Goal: Navigation & Orientation: Find specific page/section

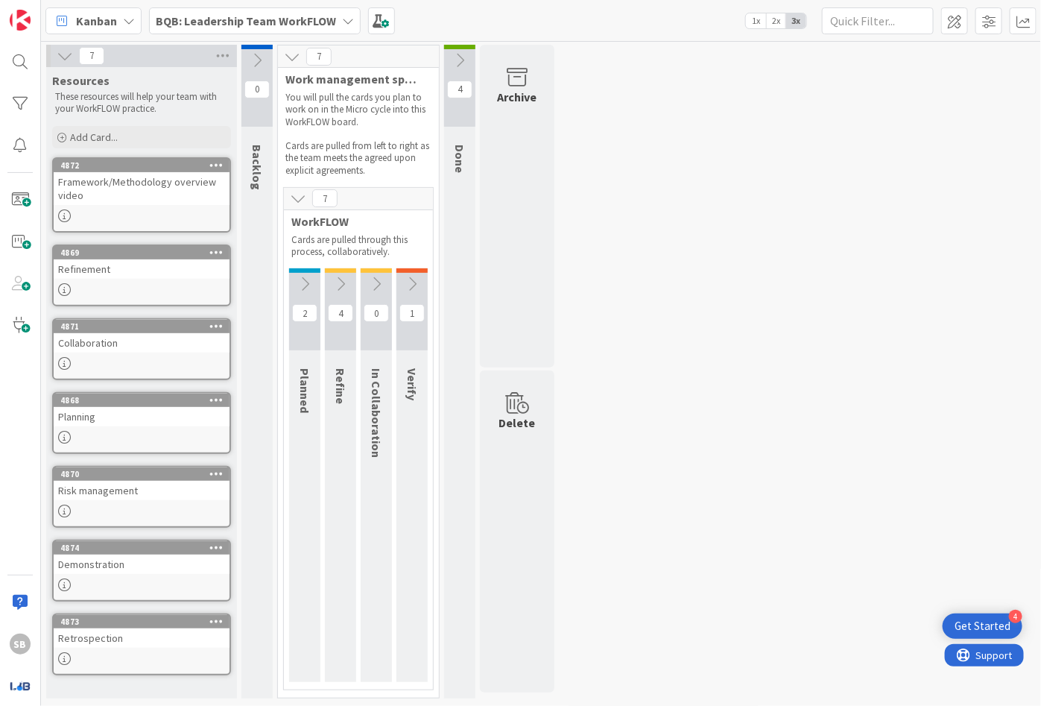
click at [227, 19] on b "BQB: Leadership Team WorkFLOW" at bounding box center [246, 20] width 180 height 15
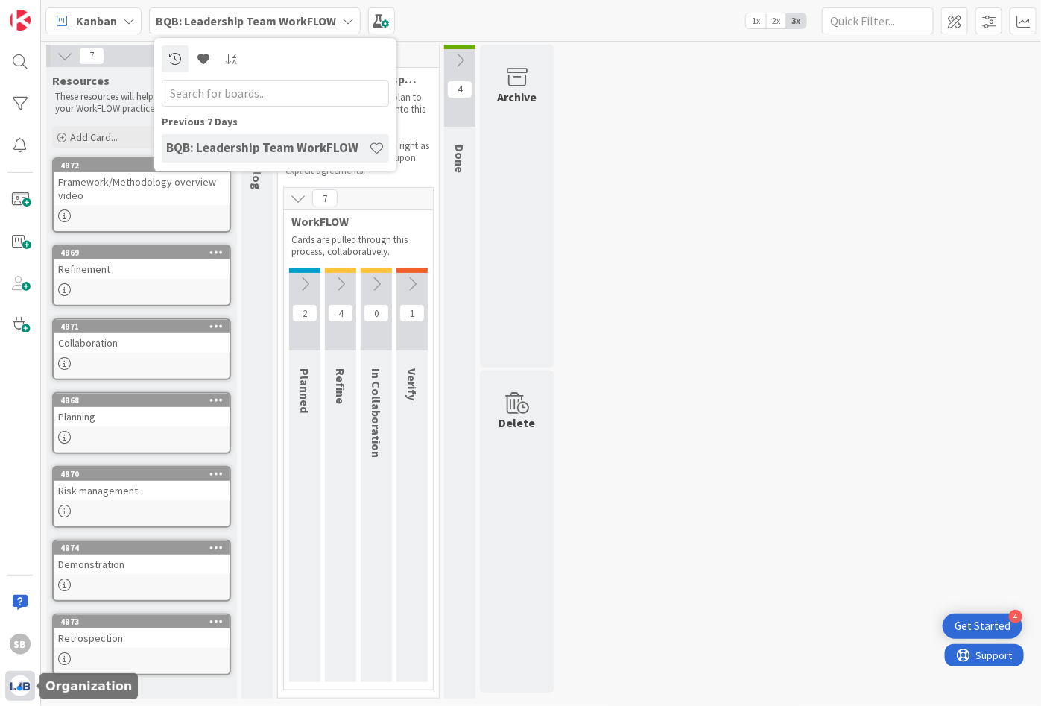
click at [11, 686] on img at bounding box center [20, 685] width 21 height 21
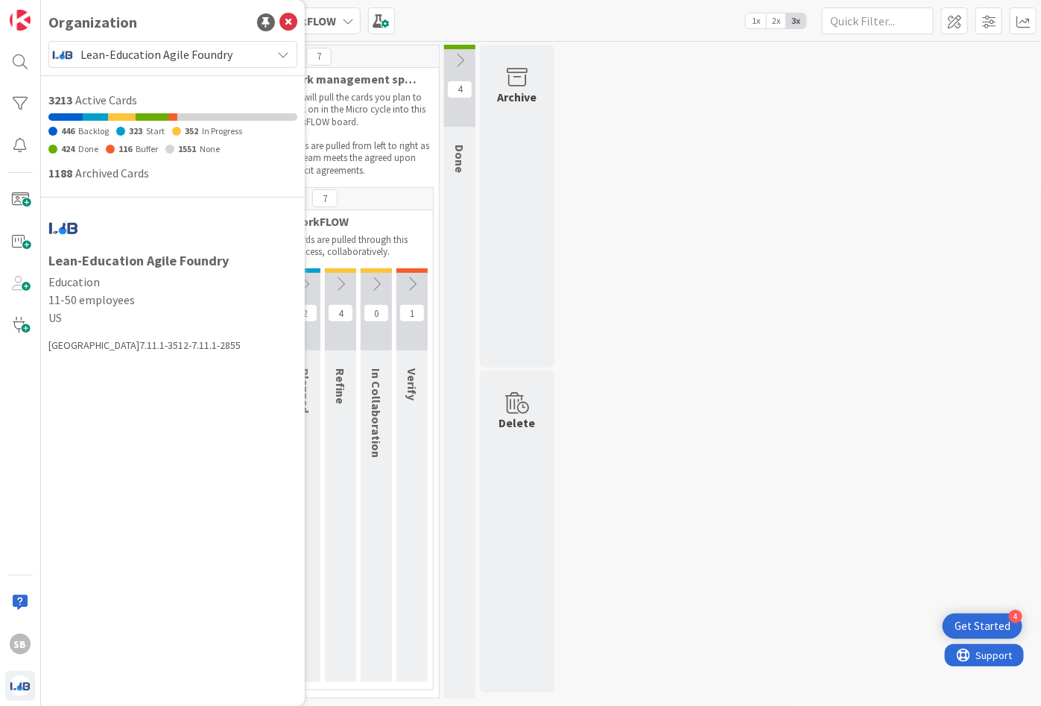
click at [201, 57] on span "Lean-Education Agile Foundry" at bounding box center [172, 54] width 183 height 21
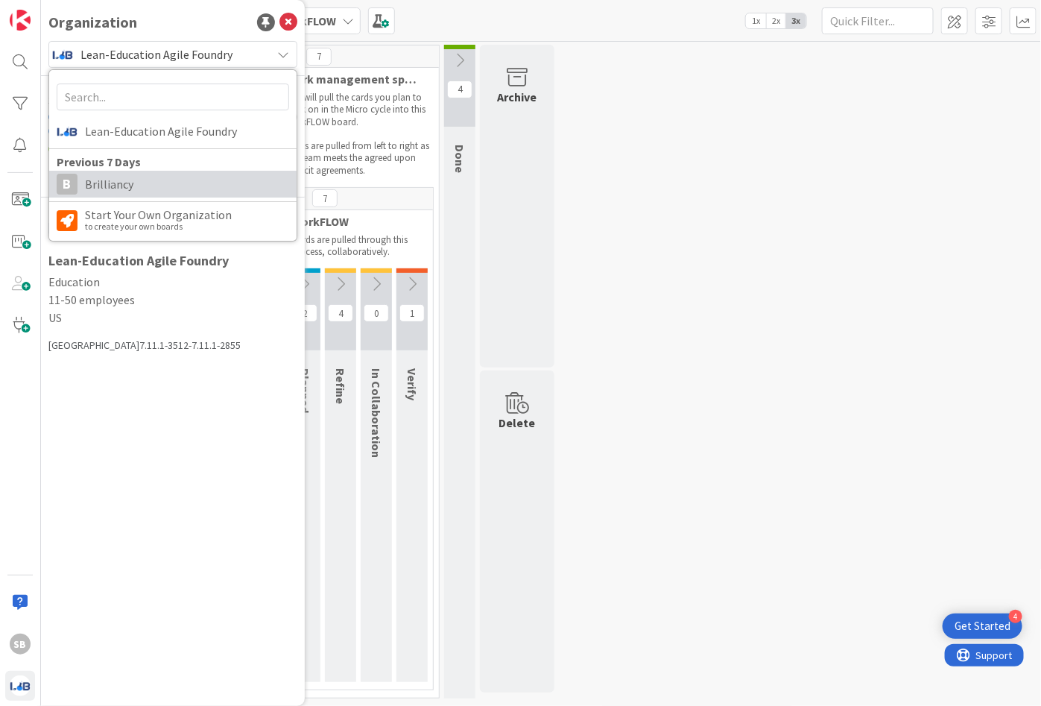
click at [187, 184] on span "Brilliancy" at bounding box center [187, 184] width 204 height 22
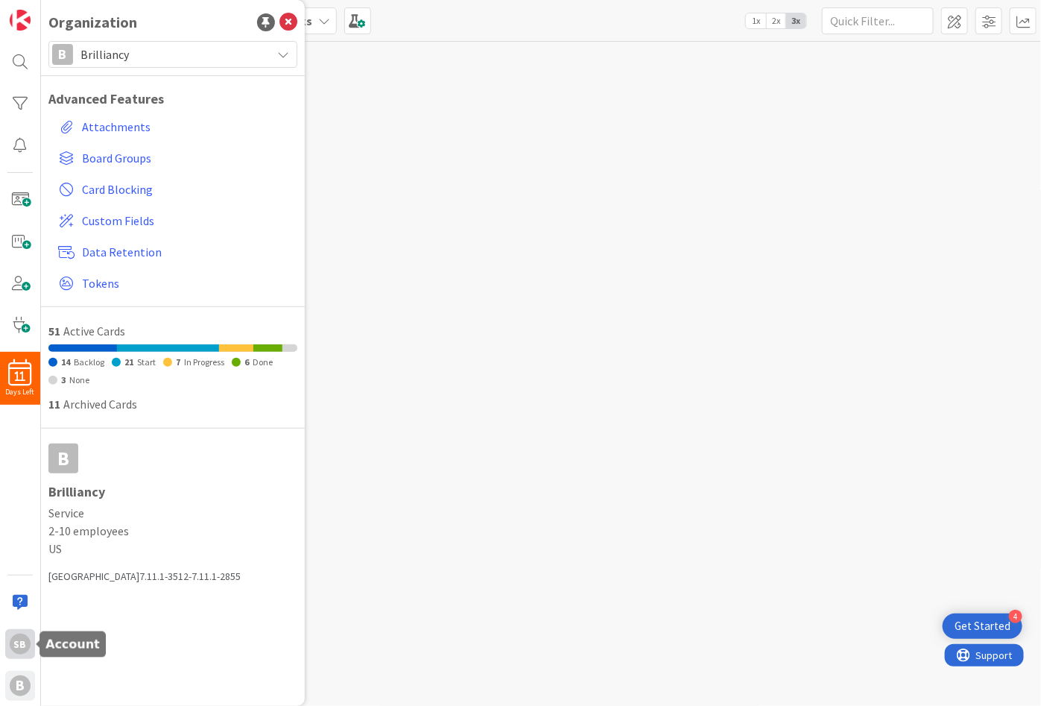
click at [25, 652] on div "SB" at bounding box center [20, 644] width 21 height 21
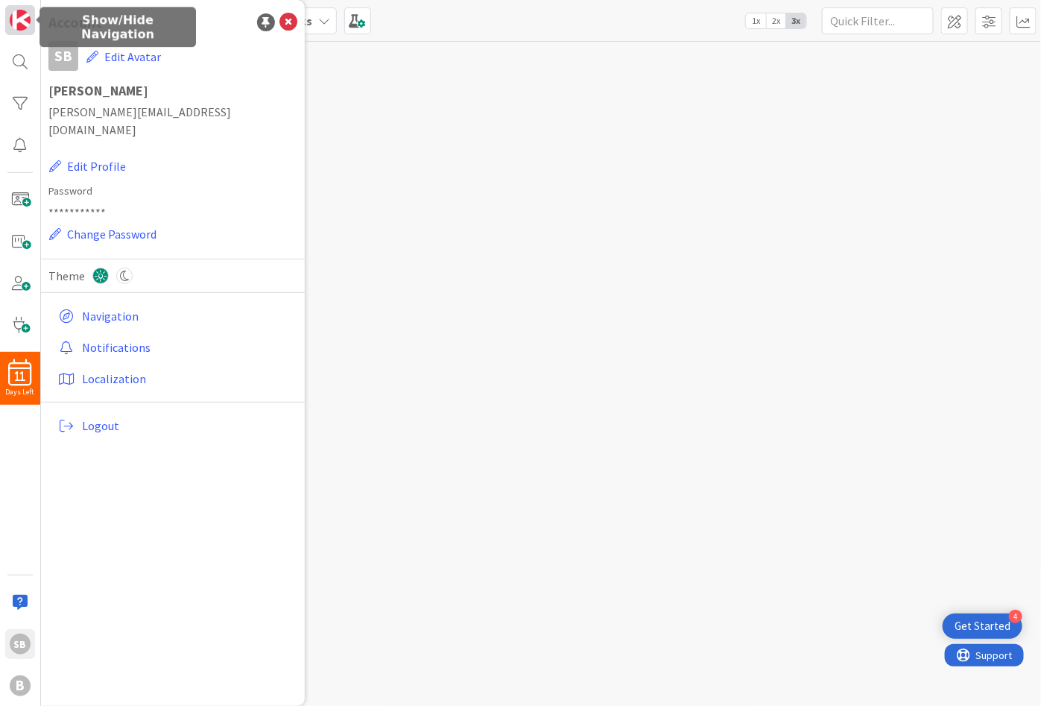
click at [24, 22] on img at bounding box center [20, 20] width 21 height 21
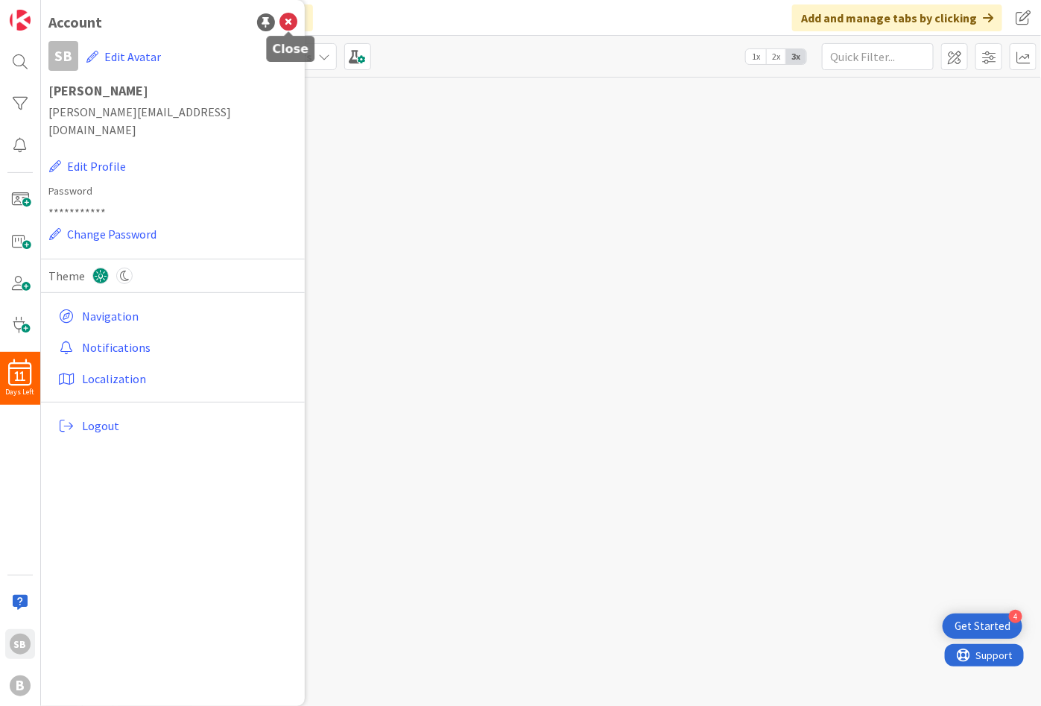
click at [291, 29] on icon at bounding box center [289, 22] width 18 height 18
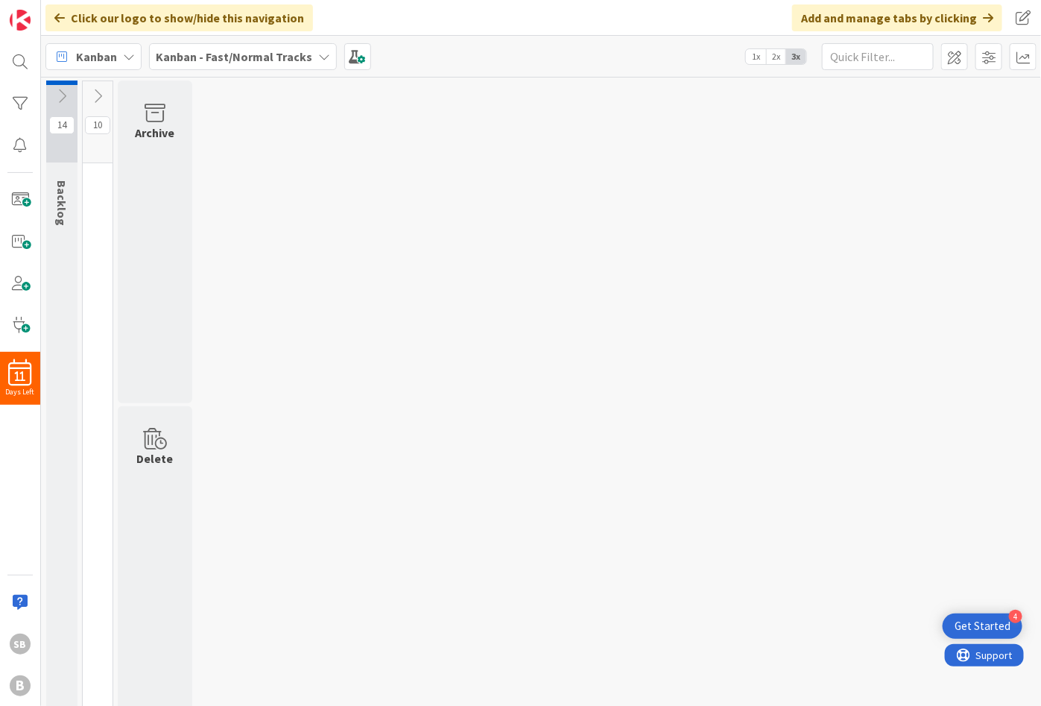
click at [96, 96] on icon at bounding box center [97, 96] width 16 height 16
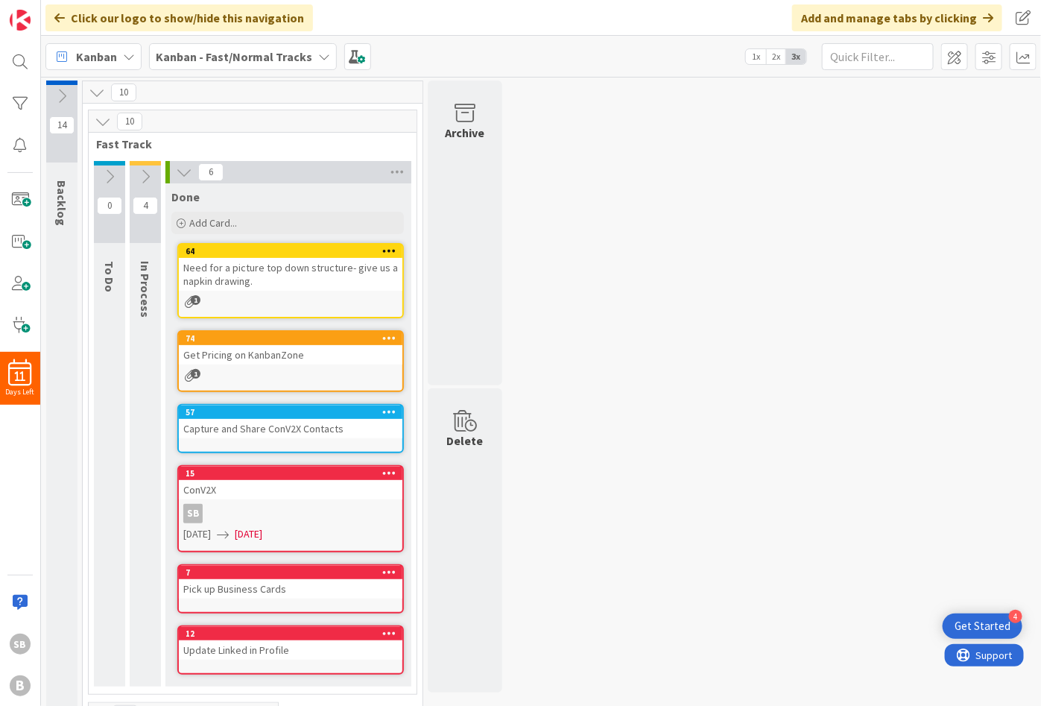
click at [137, 172] on icon at bounding box center [145, 176] width 16 height 16
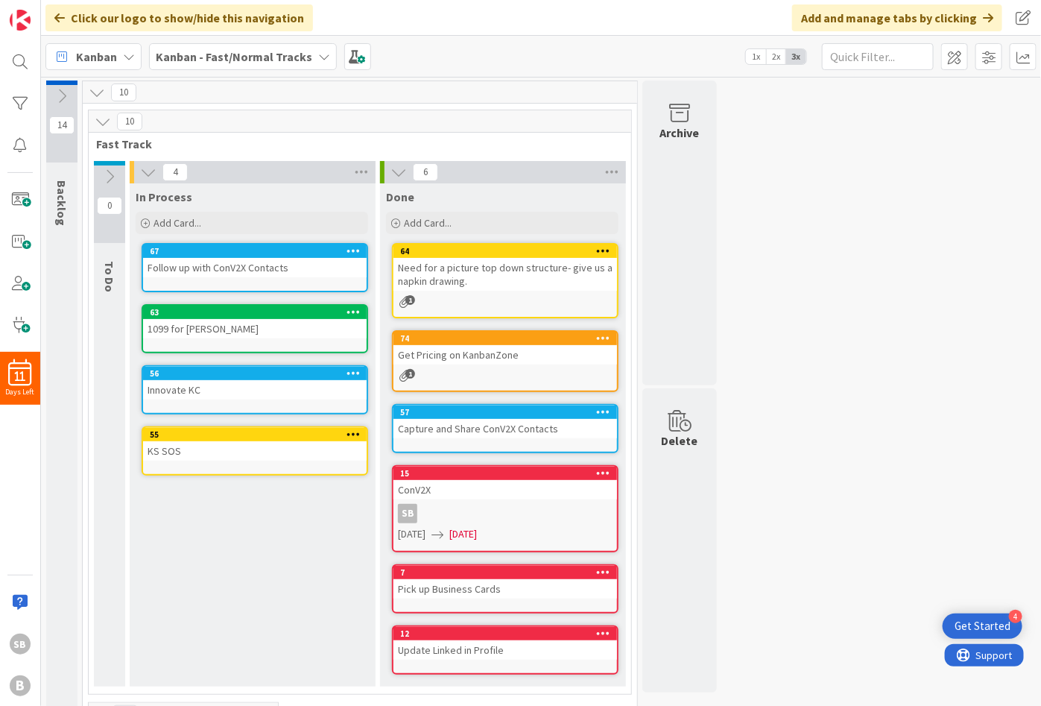
click at [112, 175] on icon at bounding box center [109, 176] width 16 height 16
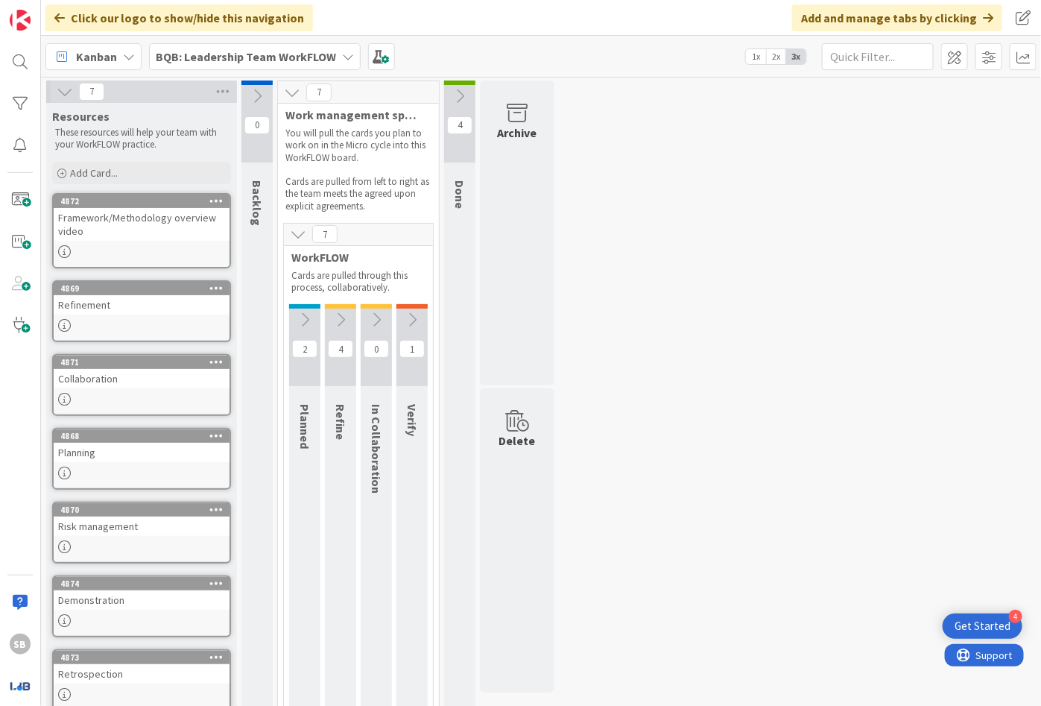
click at [63, 13] on icon at bounding box center [59, 18] width 10 height 12
click at [55, 12] on icon at bounding box center [59, 18] width 10 height 12
click at [57, 15] on icon at bounding box center [59, 18] width 10 height 12
click at [13, 19] on img at bounding box center [20, 20] width 21 height 21
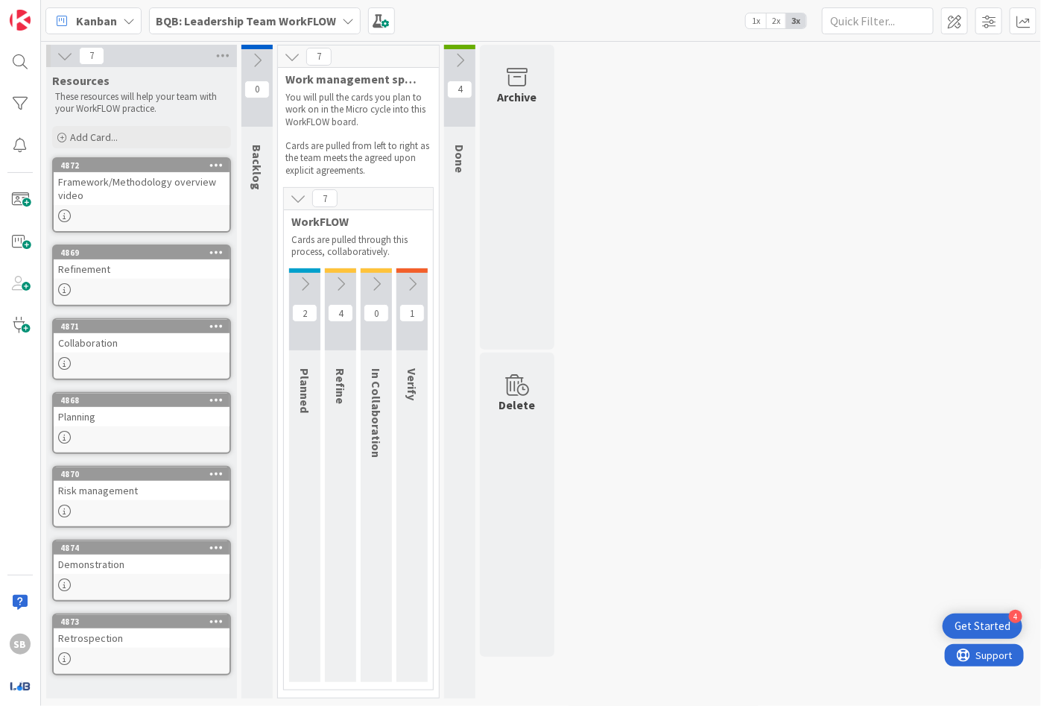
click at [646, 218] on div "7 Resources These resources will help your team with your WorkFLOW practice. Ad…" at bounding box center [541, 375] width 994 height 661
click at [230, 22] on b "BQB: Leadership Team WorkFLOW" at bounding box center [246, 20] width 180 height 15
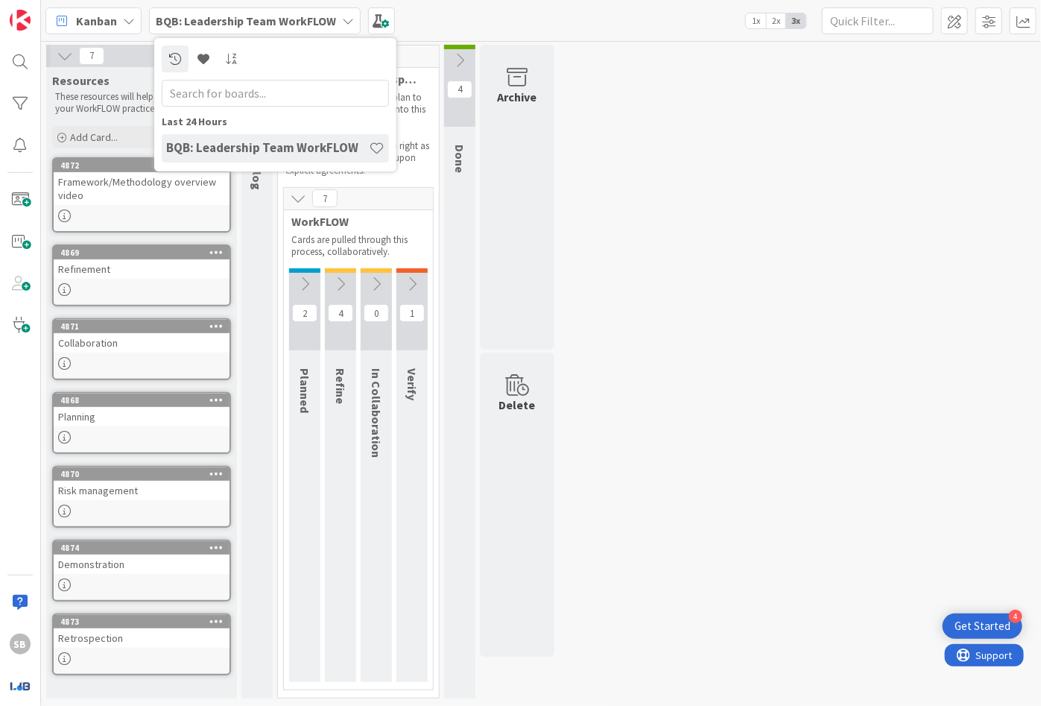
click at [119, 21] on div "Kanban" at bounding box center [93, 20] width 96 height 27
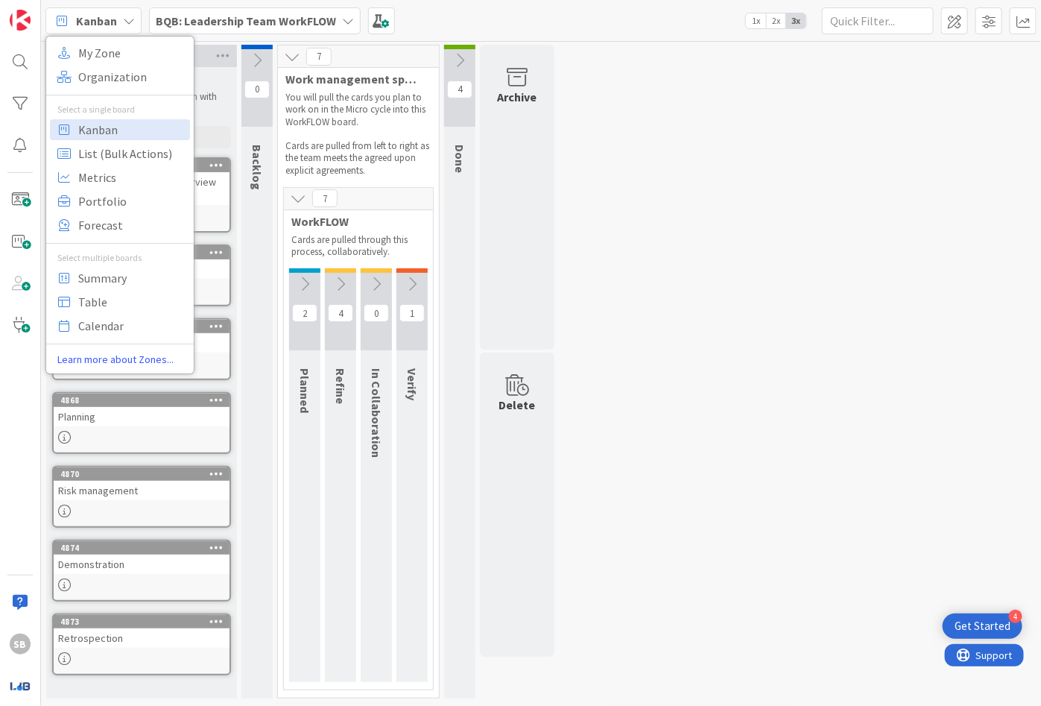
click at [119, 21] on div "Kanban" at bounding box center [93, 20] width 96 height 27
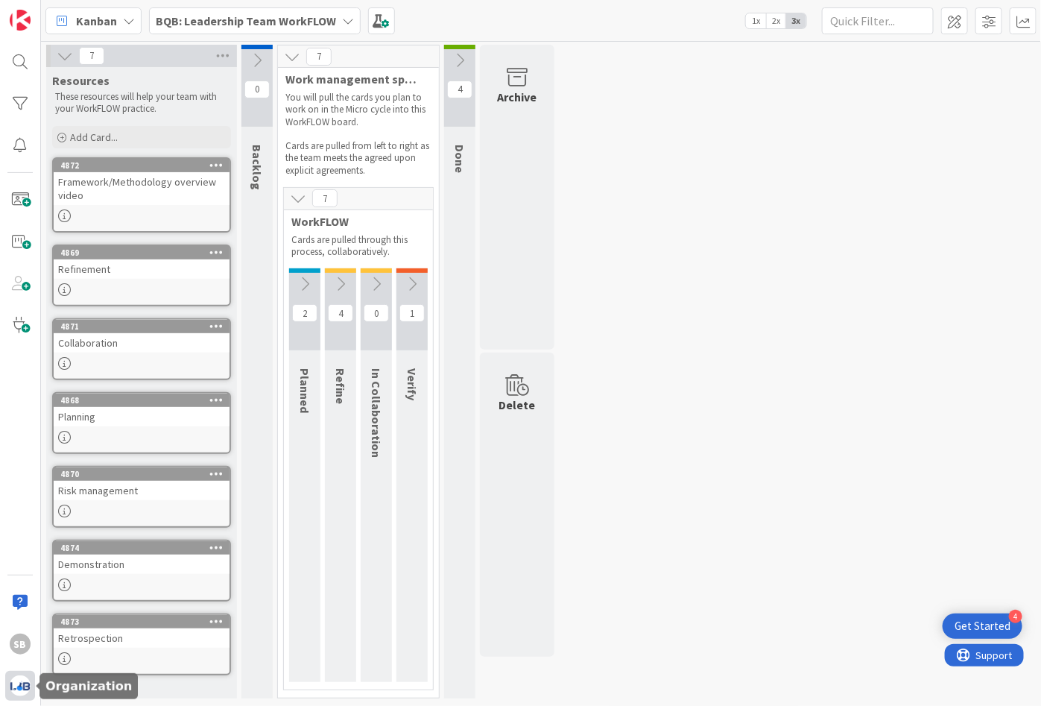
click at [19, 690] on img at bounding box center [20, 685] width 21 height 21
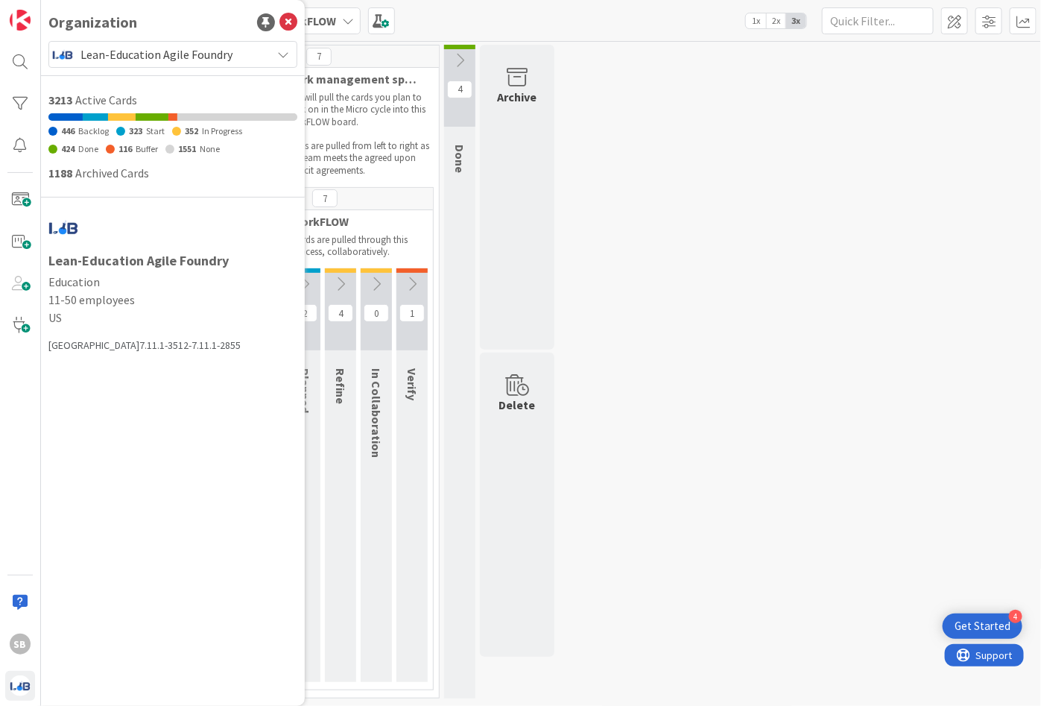
click at [171, 62] on span "Lean-Education Agile Foundry" at bounding box center [172, 54] width 183 height 21
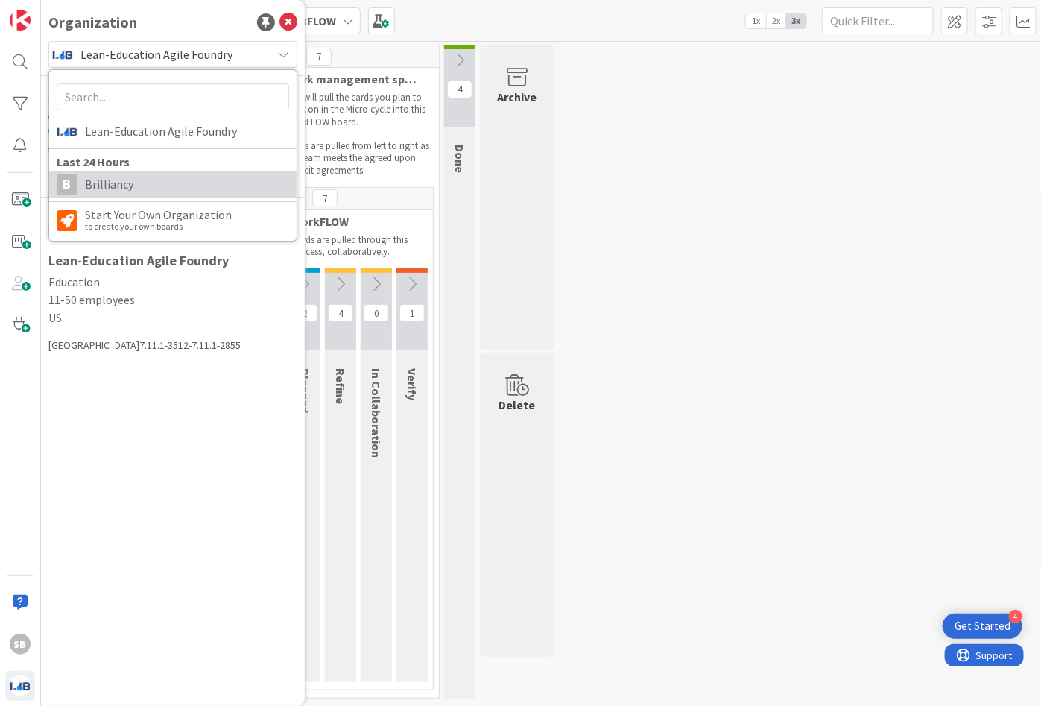
click at [174, 177] on span "Brilliancy" at bounding box center [187, 184] width 204 height 22
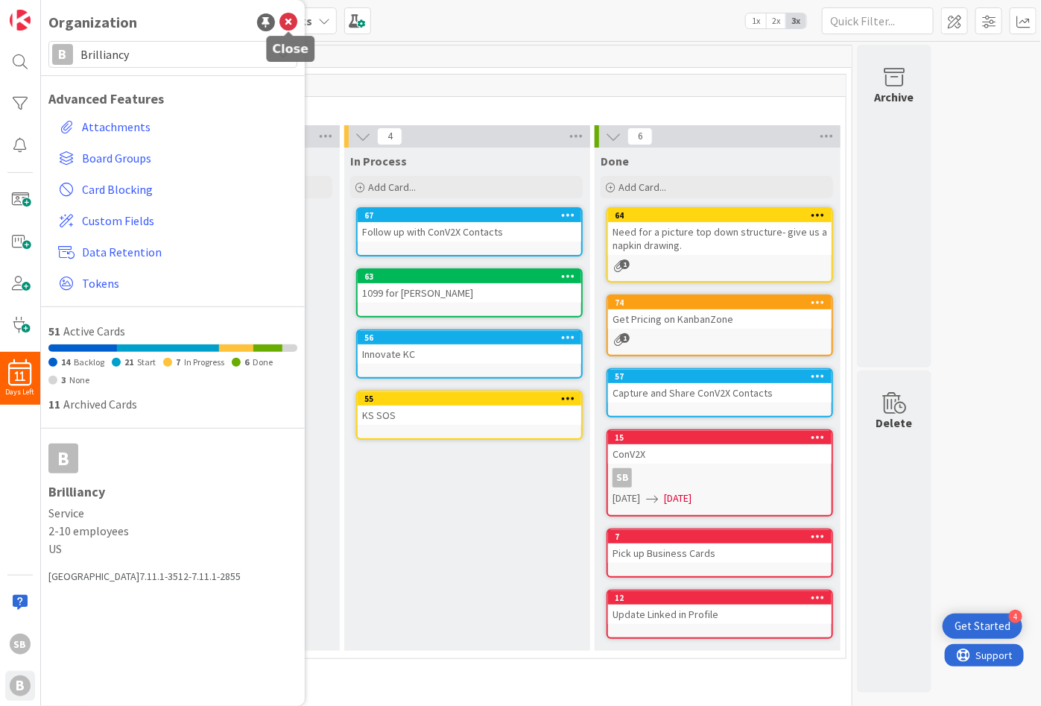
click at [291, 25] on icon at bounding box center [289, 22] width 18 height 18
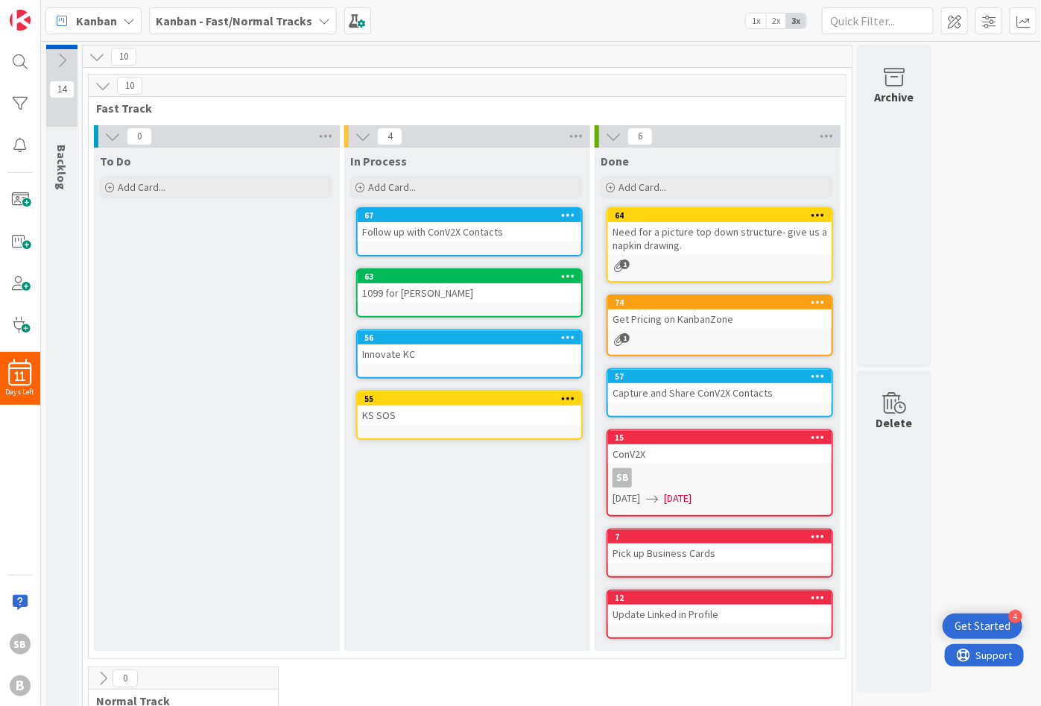
click at [455, 50] on div "10" at bounding box center [467, 56] width 769 height 22
